Goal: Transaction & Acquisition: Purchase product/service

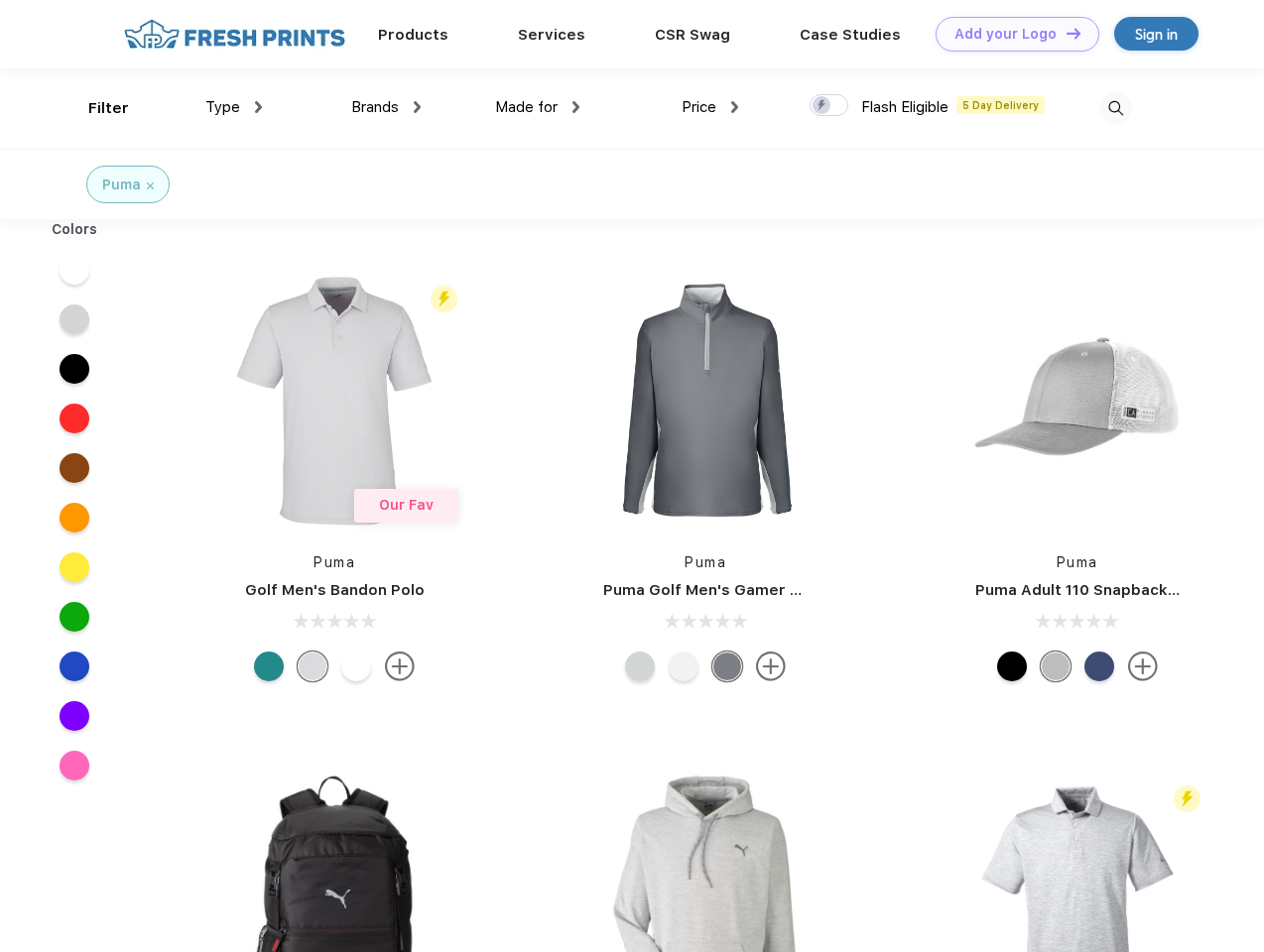
scroll to position [1, 0]
click at [1010, 34] on link "Add your Logo Design Tool" at bounding box center [1017, 34] width 163 height 35
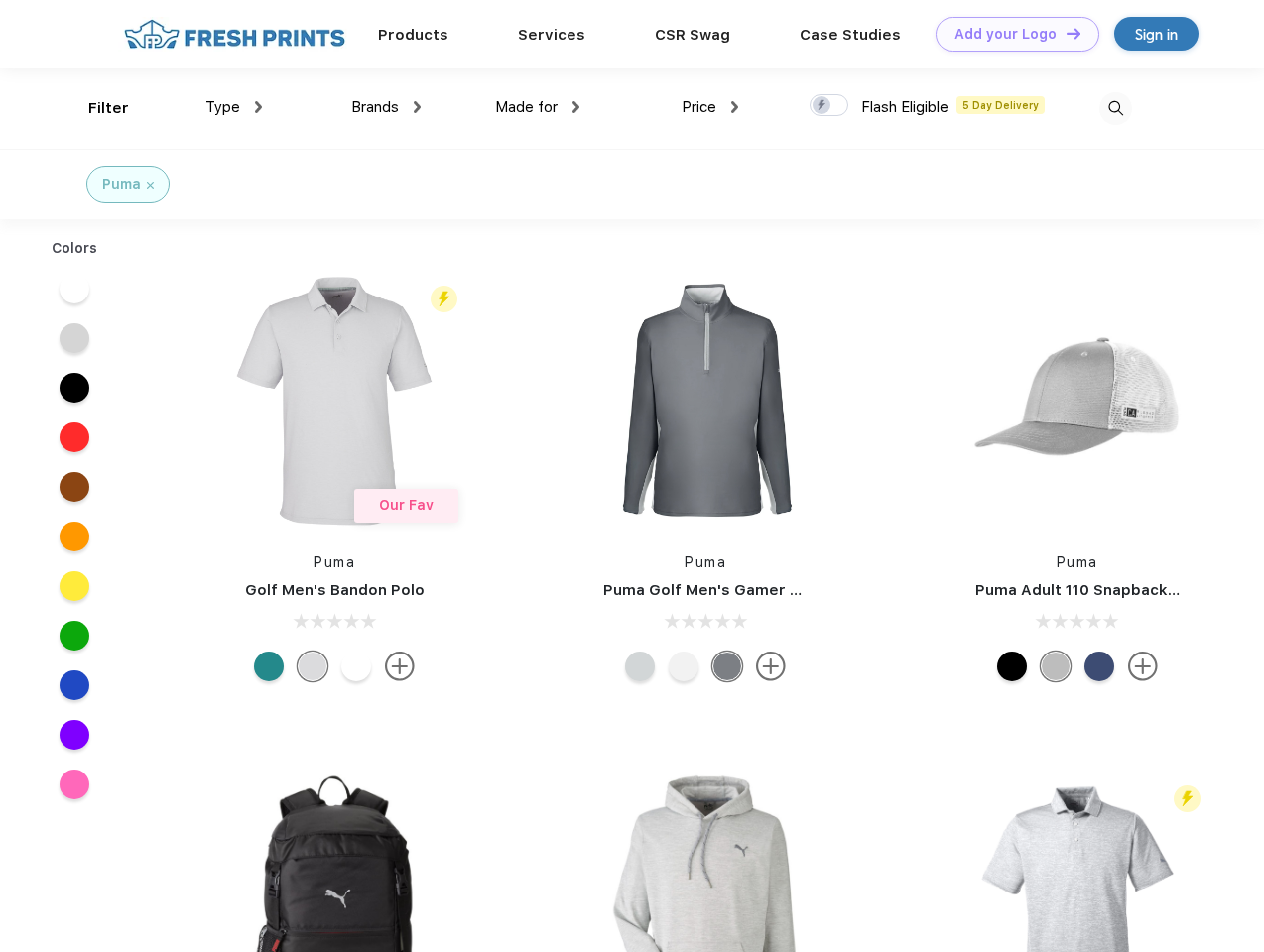
click at [0, 0] on div "Design Tool" at bounding box center [0, 0] width 0 height 0
click at [1064, 33] on link "Add your Logo Design Tool" at bounding box center [1017, 34] width 163 height 35
click at [96, 108] on div "Filter" at bounding box center [108, 108] width 41 height 23
click at [234, 107] on span "Type" at bounding box center [222, 107] width 35 height 18
click at [386, 107] on span "Brands" at bounding box center [375, 107] width 48 height 18
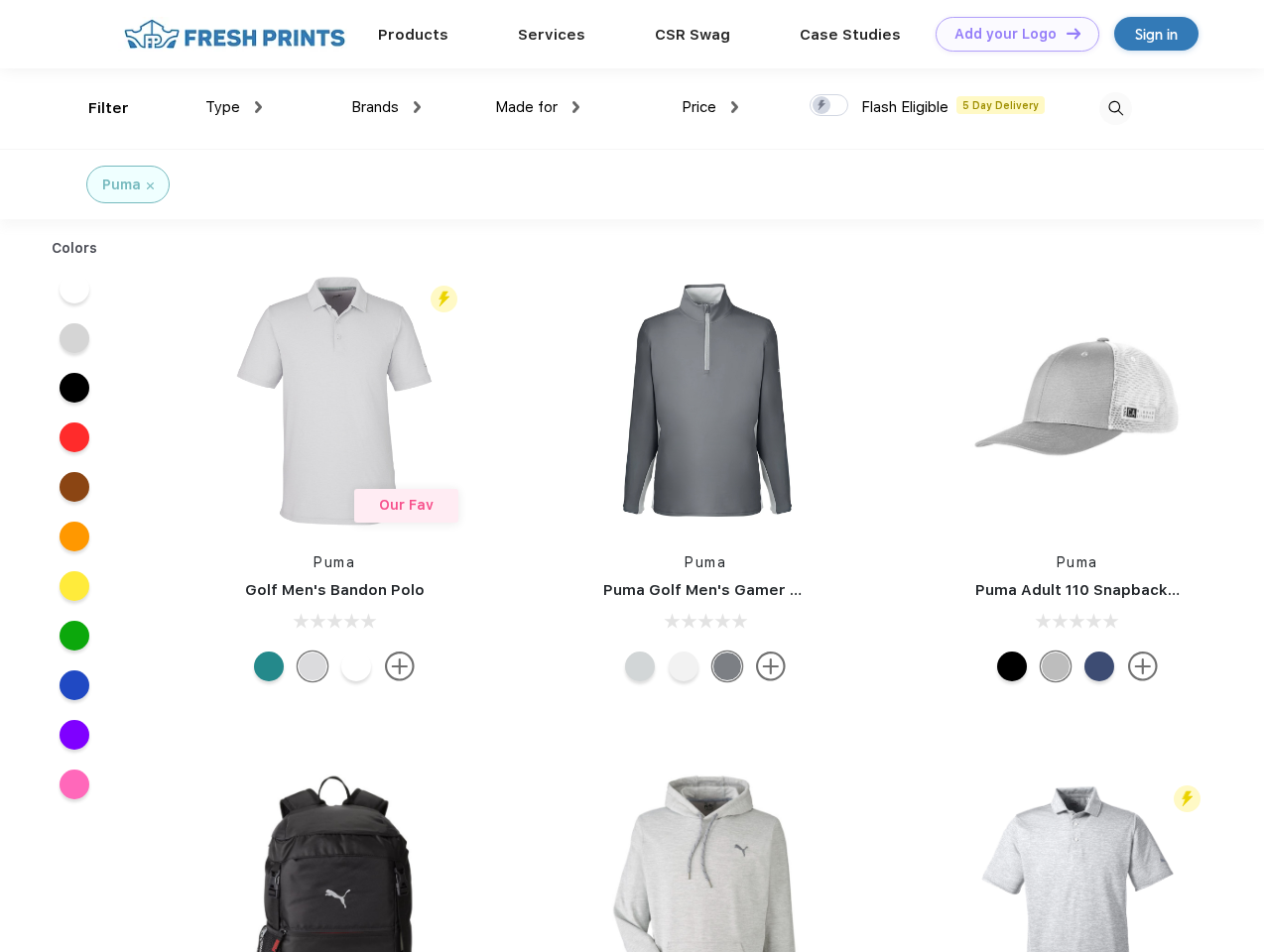
click at [537, 107] on span "Made for" at bounding box center [526, 107] width 63 height 18
click at [711, 107] on span "Price" at bounding box center [699, 107] width 35 height 18
click at [829, 106] on div at bounding box center [828, 105] width 39 height 22
click at [822, 106] on input "checkbox" at bounding box center [815, 99] width 13 height 13
click at [1115, 108] on img at bounding box center [1115, 108] width 33 height 33
